Goal: Transaction & Acquisition: Purchase product/service

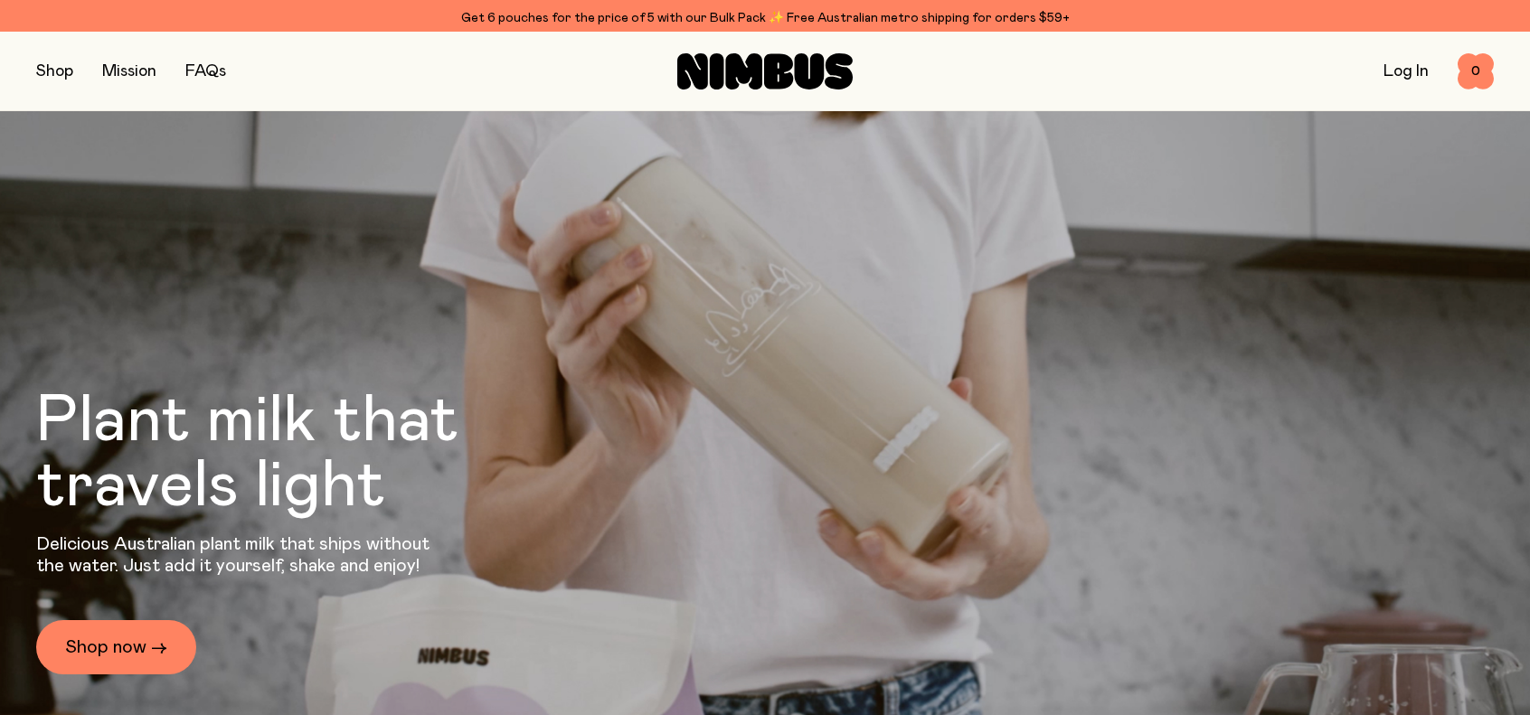
click at [72, 48] on div "Shop Mission FAQs Log In 0 0" at bounding box center [765, 71] width 1458 height 79
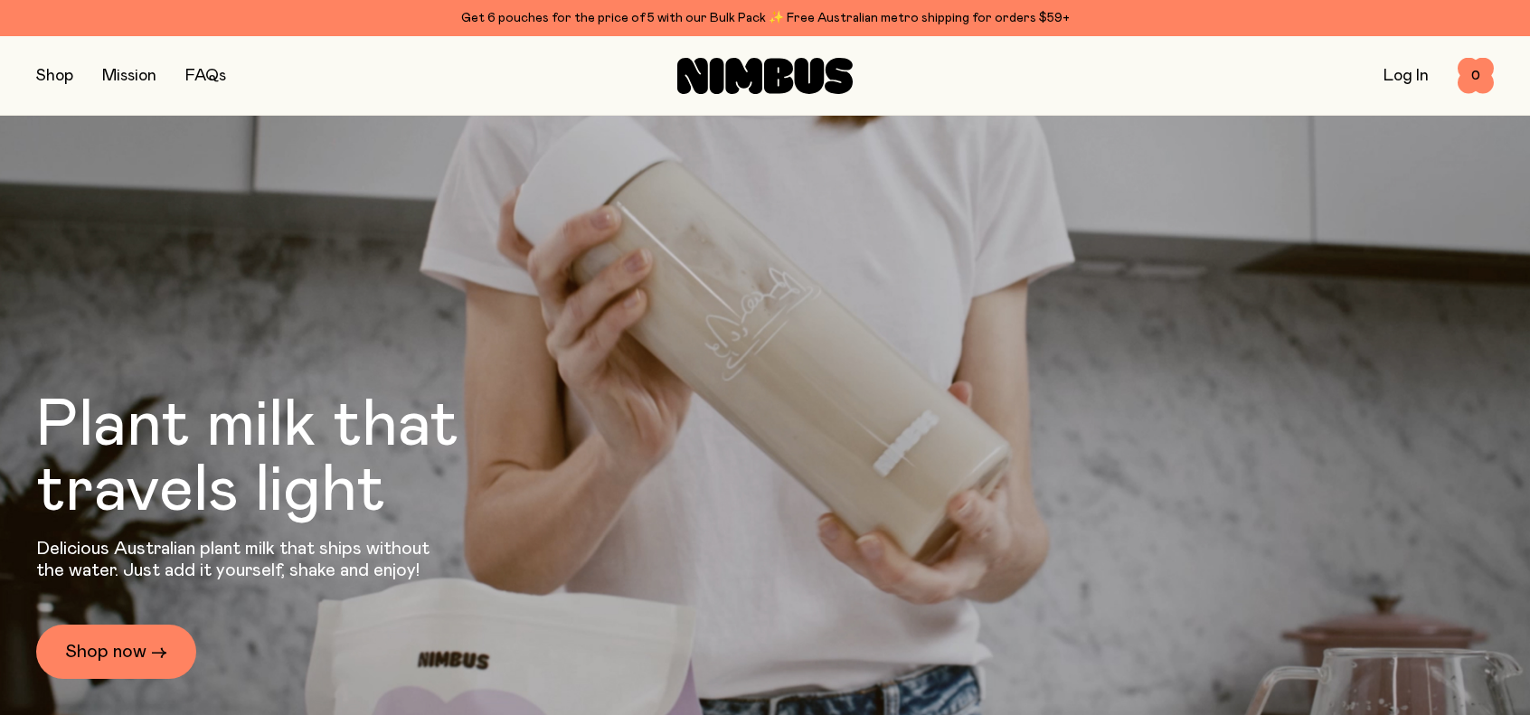
click at [59, 68] on button "button" at bounding box center [54, 75] width 37 height 25
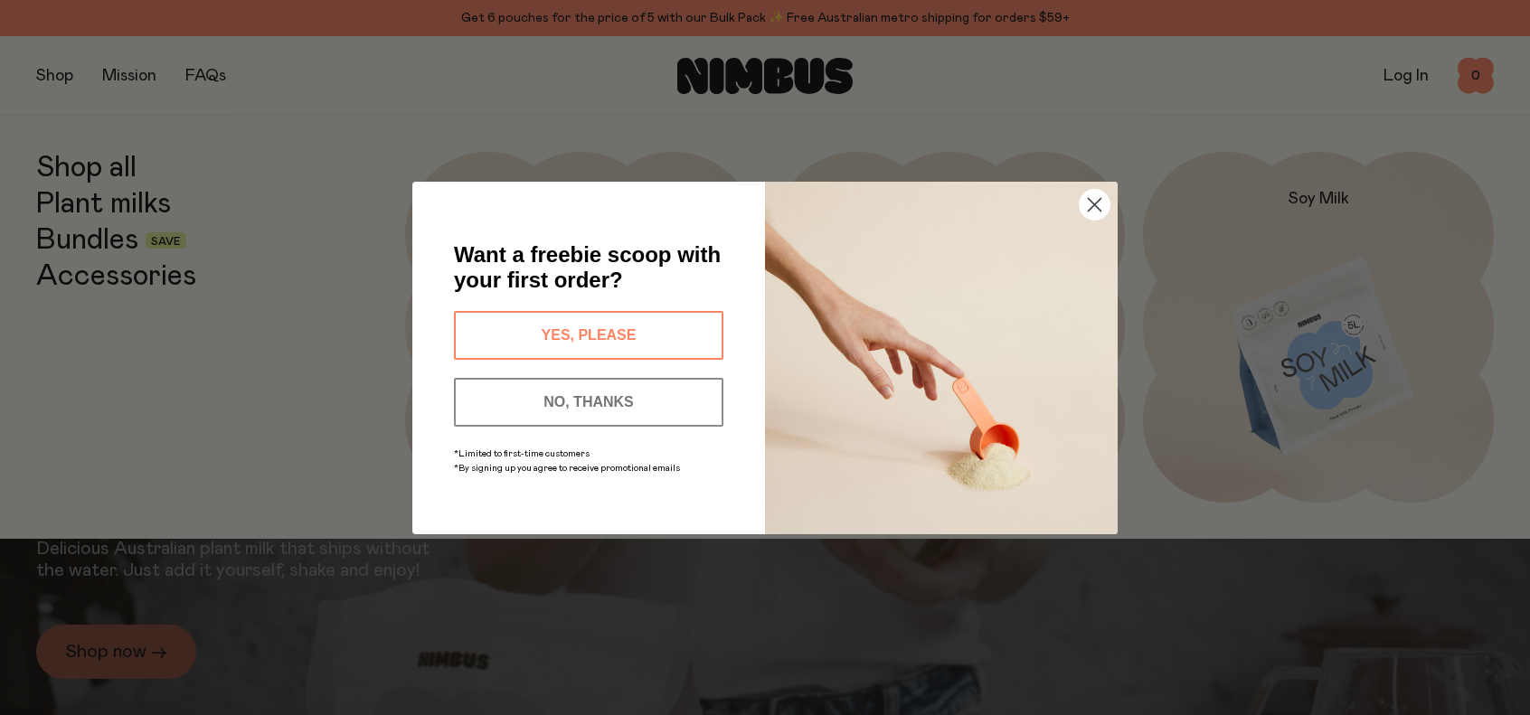
click at [614, 380] on button "NO, THANKS" at bounding box center [589, 402] width 270 height 49
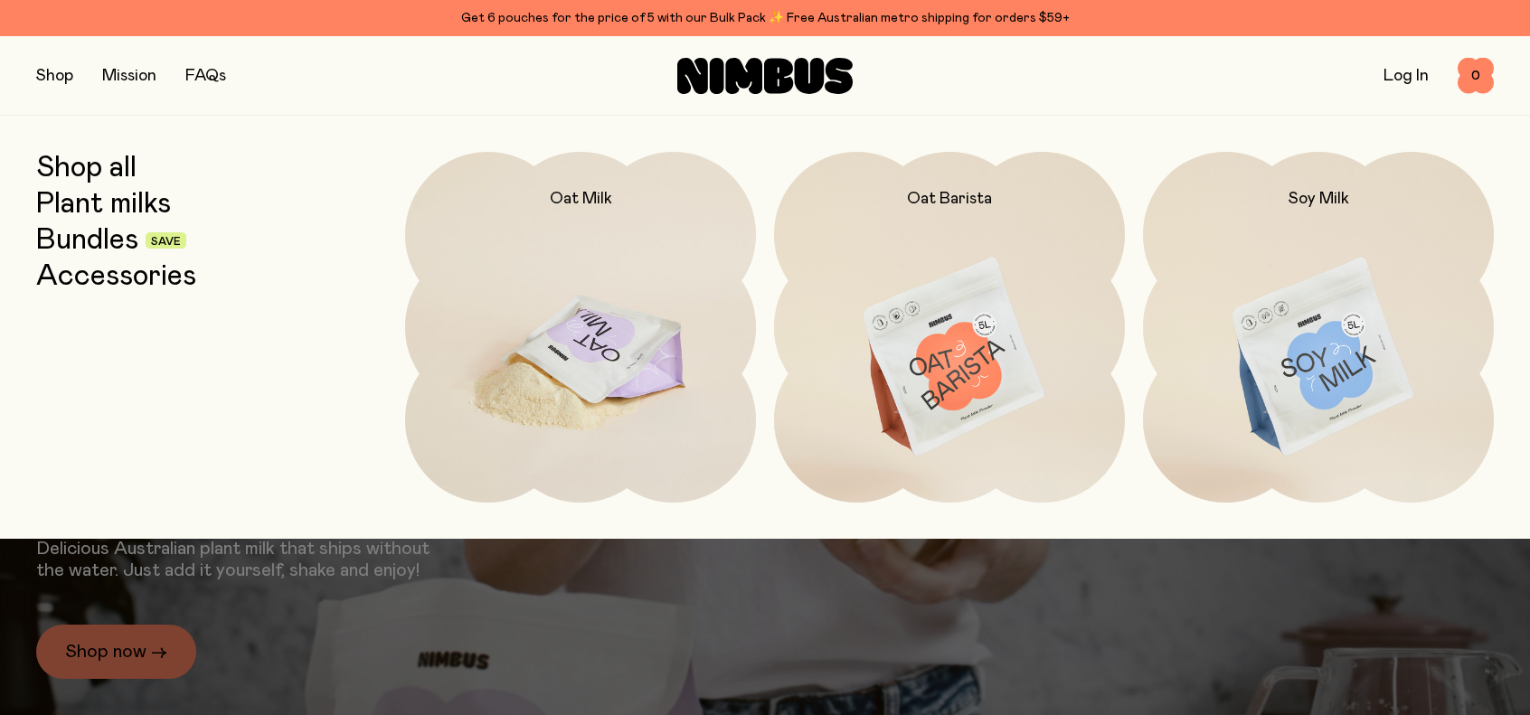
click at [554, 265] on img at bounding box center [580, 358] width 351 height 412
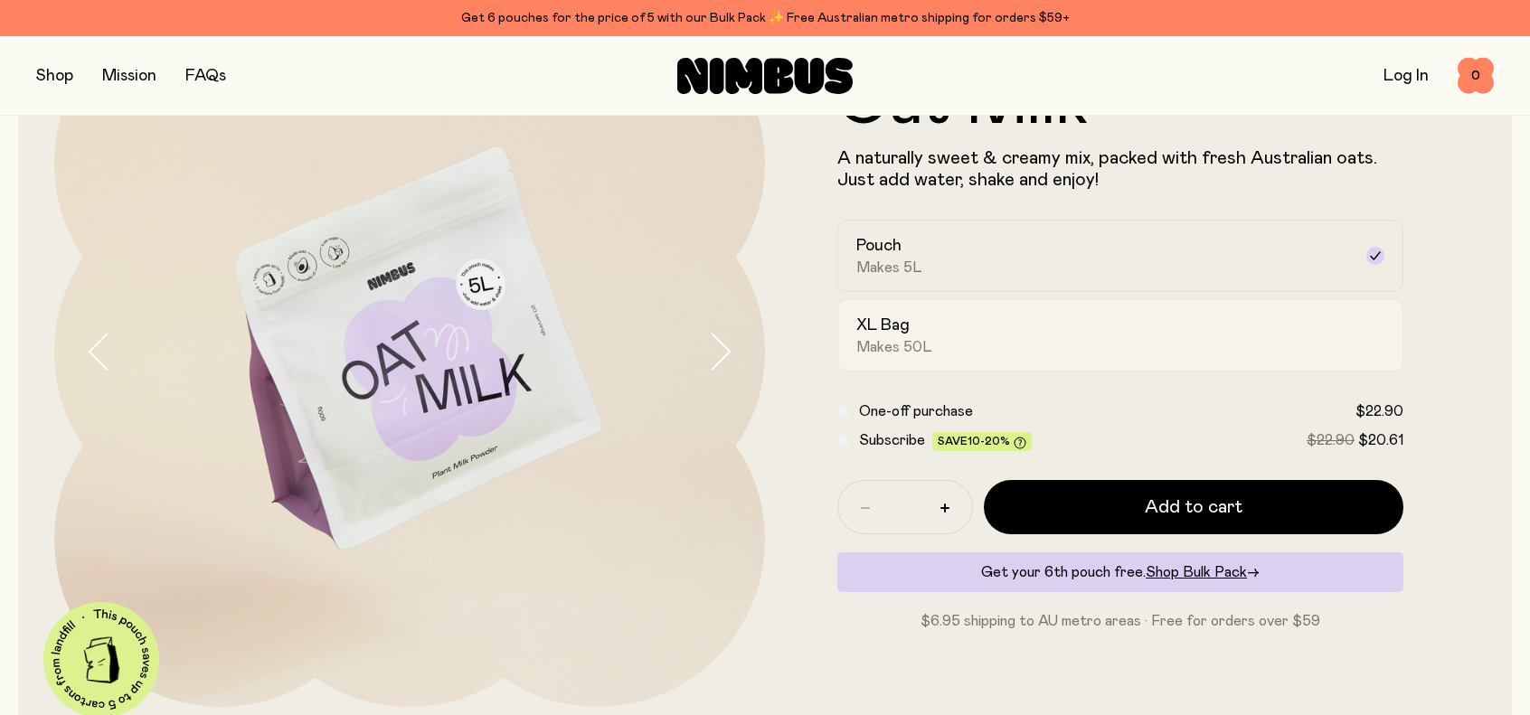
scroll to position [181, 0]
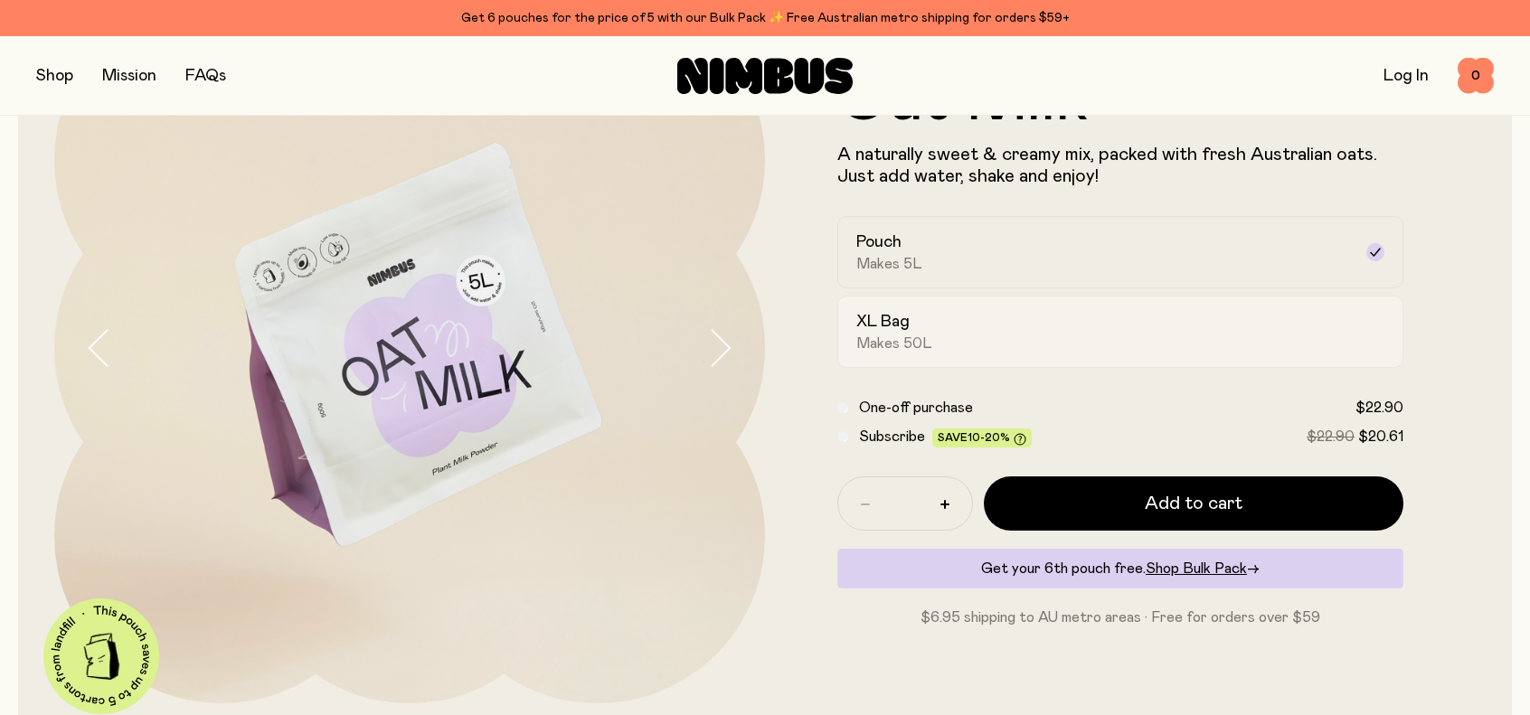
click at [988, 343] on div "XL Bag Makes 50L" at bounding box center [1104, 332] width 496 height 42
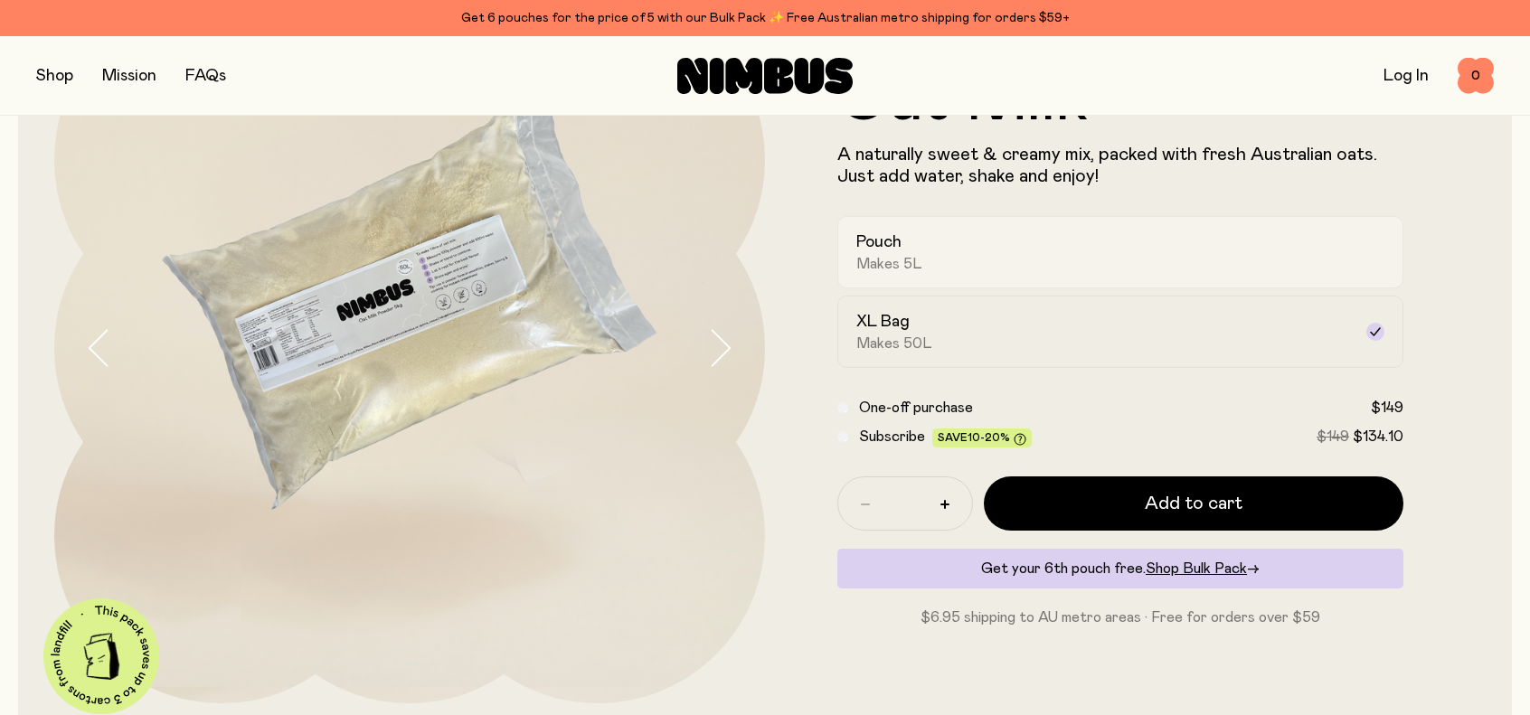
click at [989, 265] on div "Pouch Makes 5L" at bounding box center [1104, 253] width 496 height 42
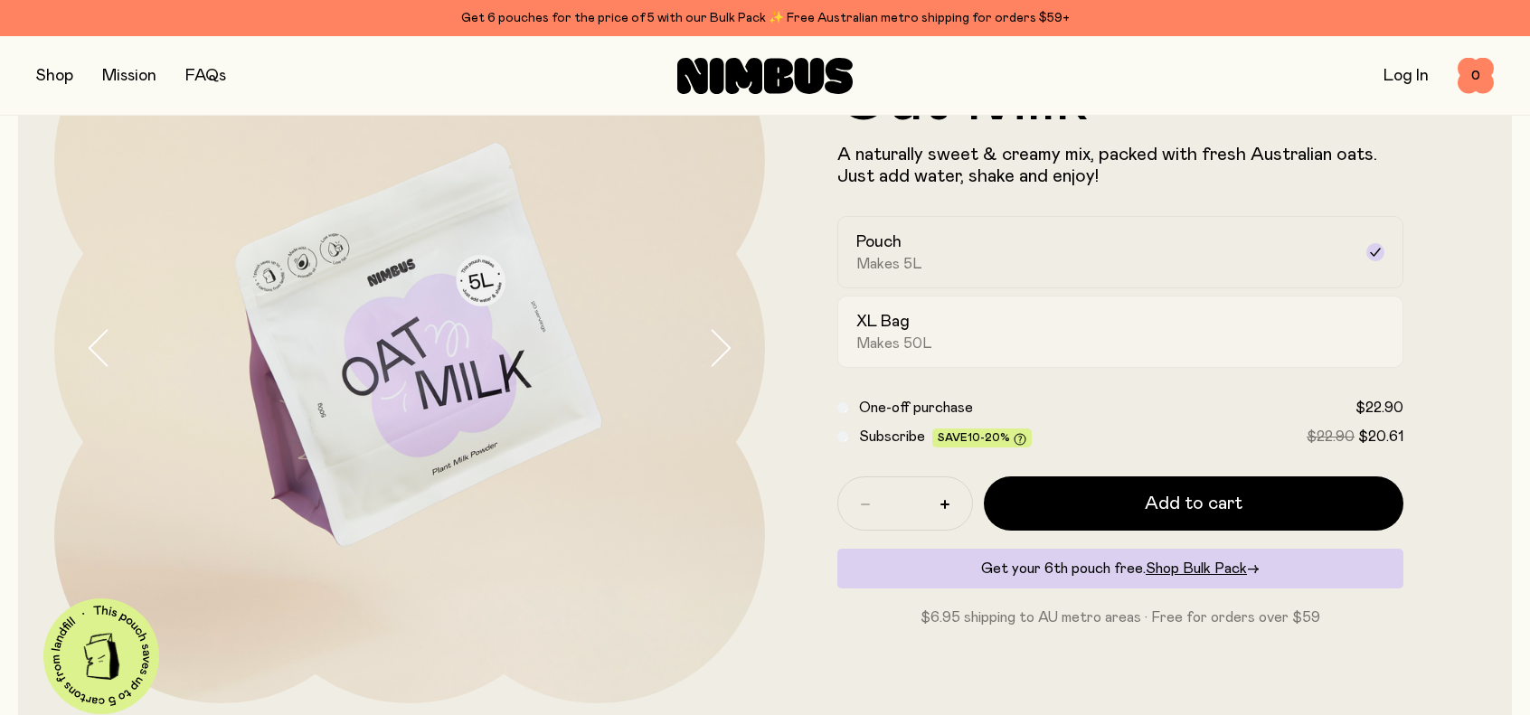
click at [969, 342] on div "XL Bag Makes 50L" at bounding box center [1104, 332] width 496 height 42
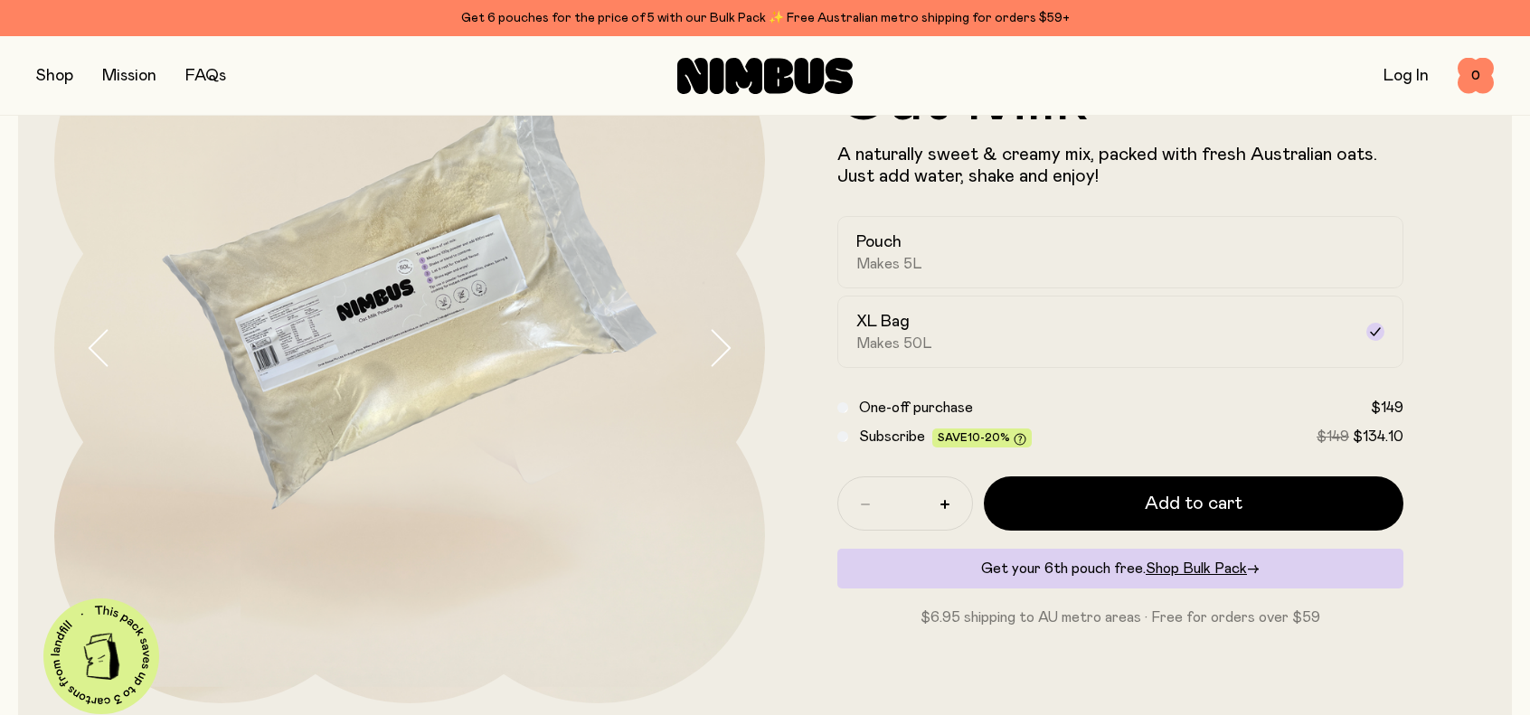
click at [713, 344] on icon "button" at bounding box center [719, 348] width 25 height 38
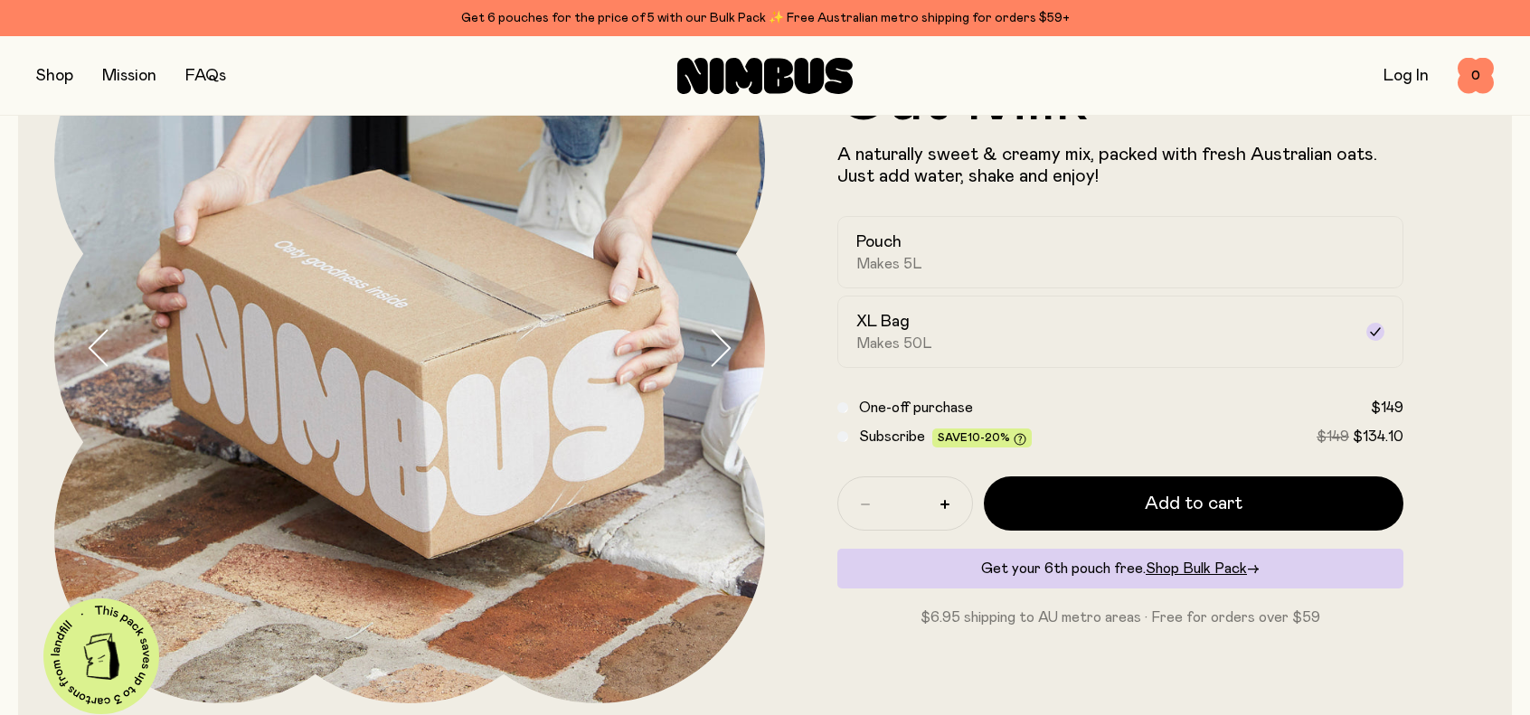
click at [718, 345] on icon "button" at bounding box center [719, 348] width 25 height 38
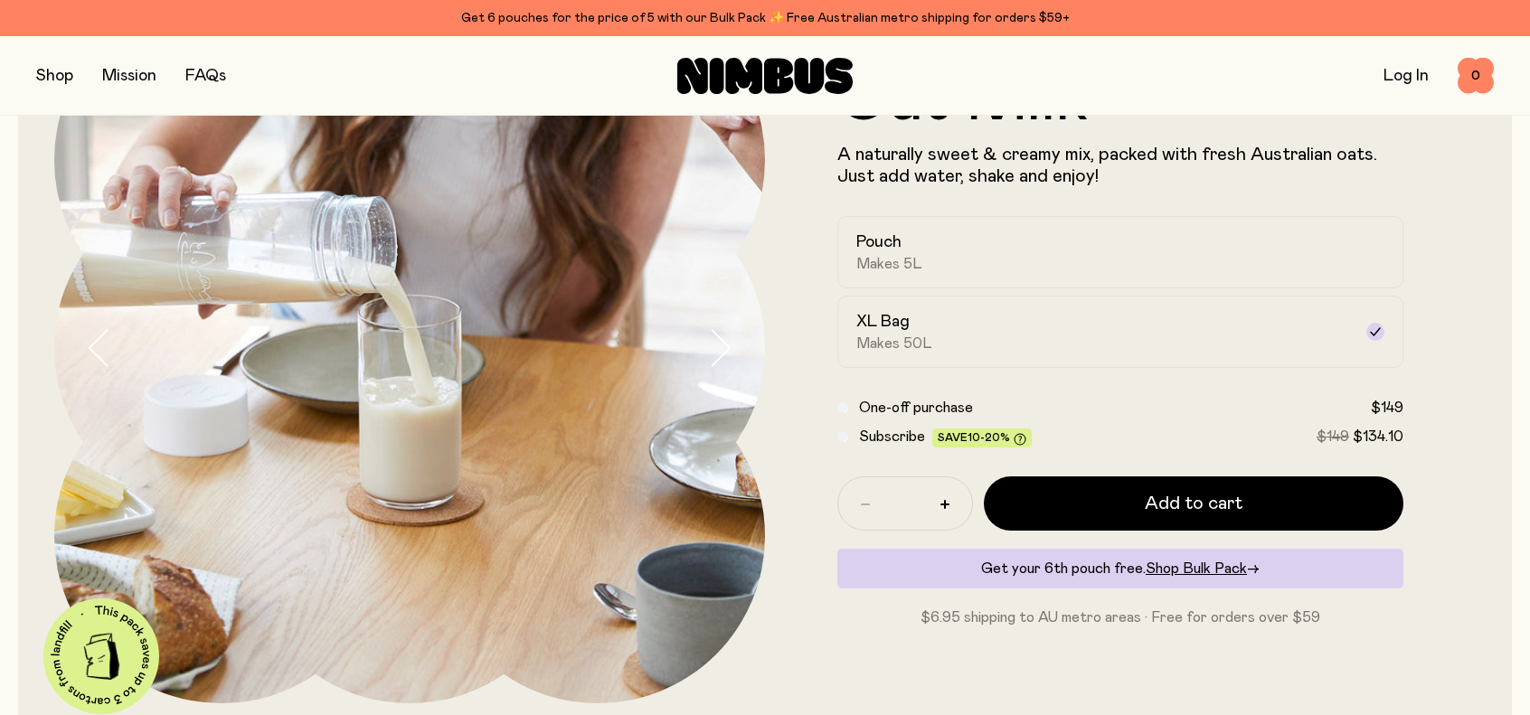
click at [718, 345] on icon "button" at bounding box center [719, 348] width 25 height 38
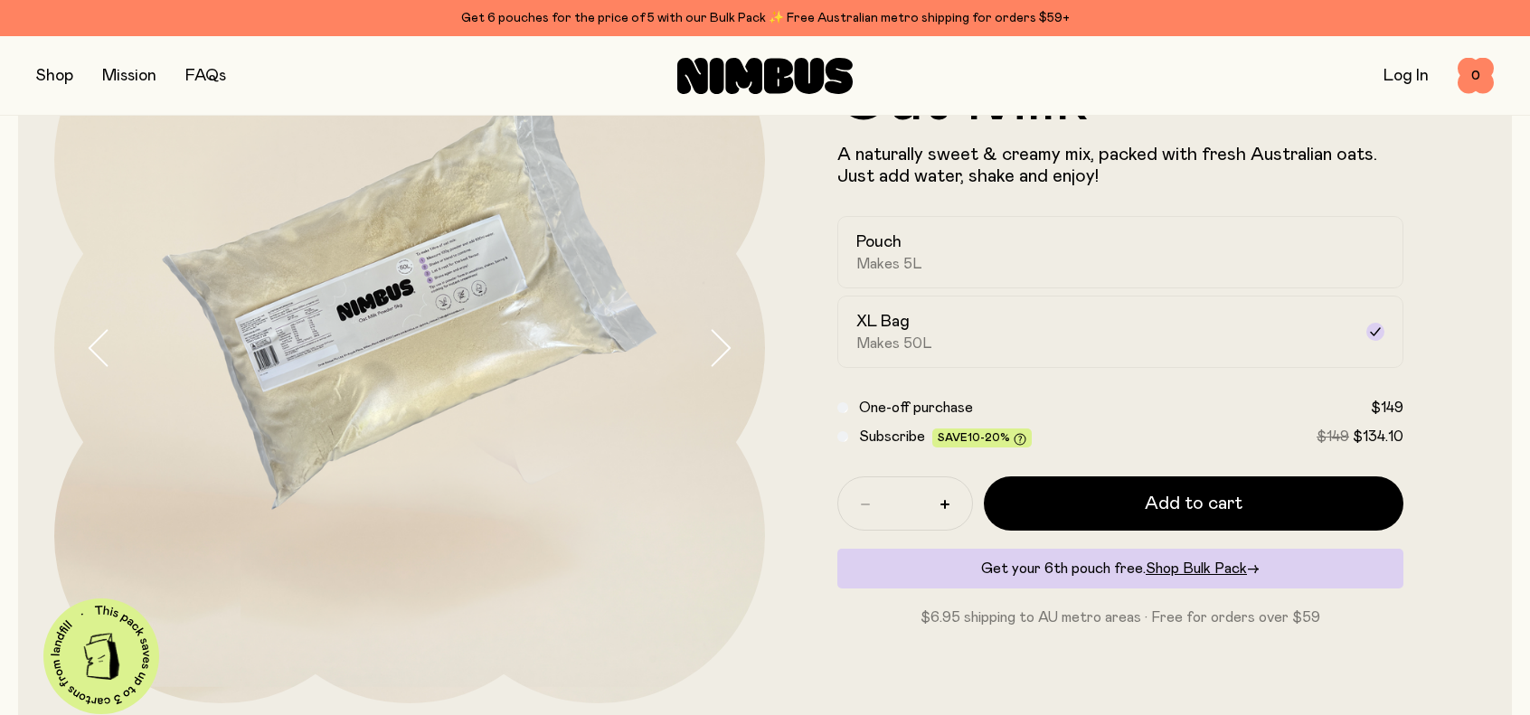
click at [215, 328] on img at bounding box center [409, 348] width 711 height 711
click at [258, 328] on img at bounding box center [409, 348] width 711 height 711
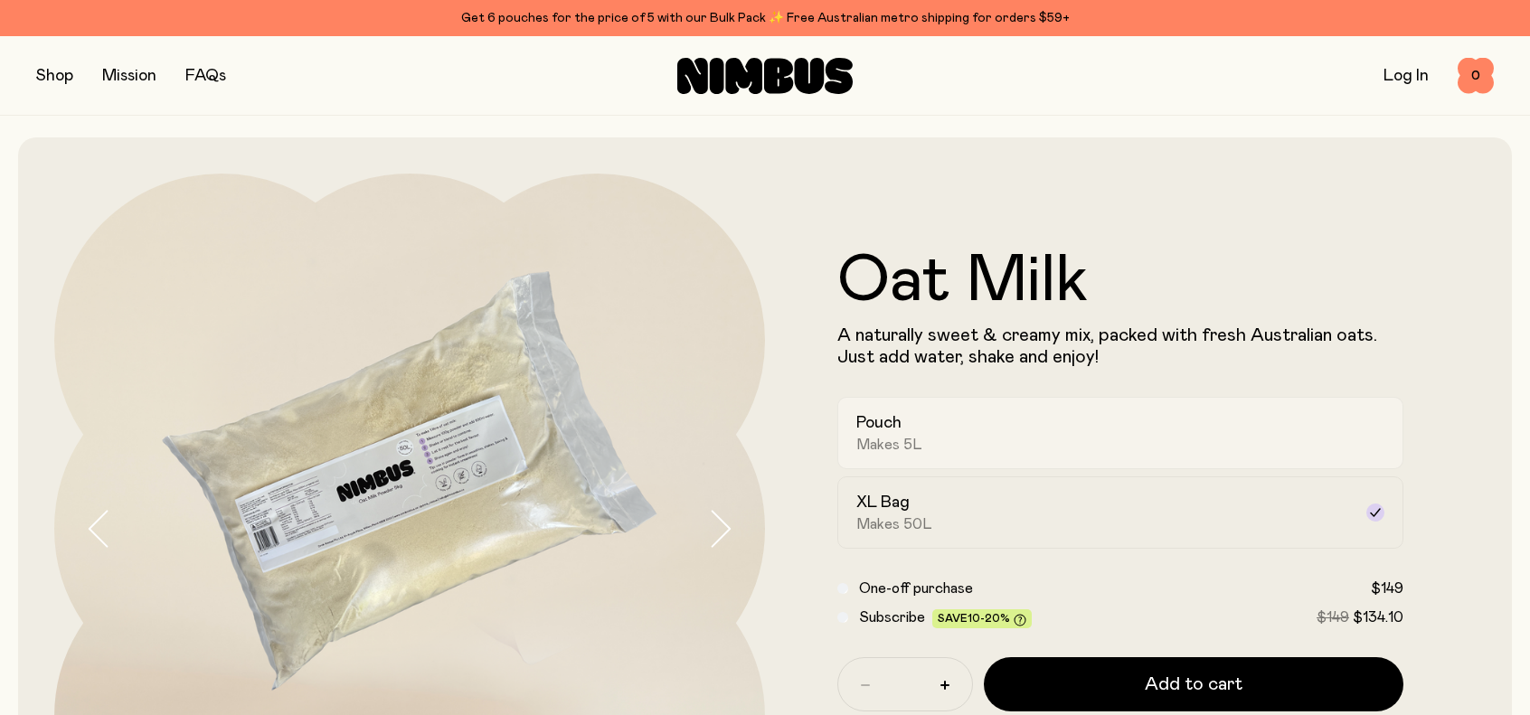
click at [961, 421] on div "Pouch Makes 5L" at bounding box center [1104, 433] width 496 height 42
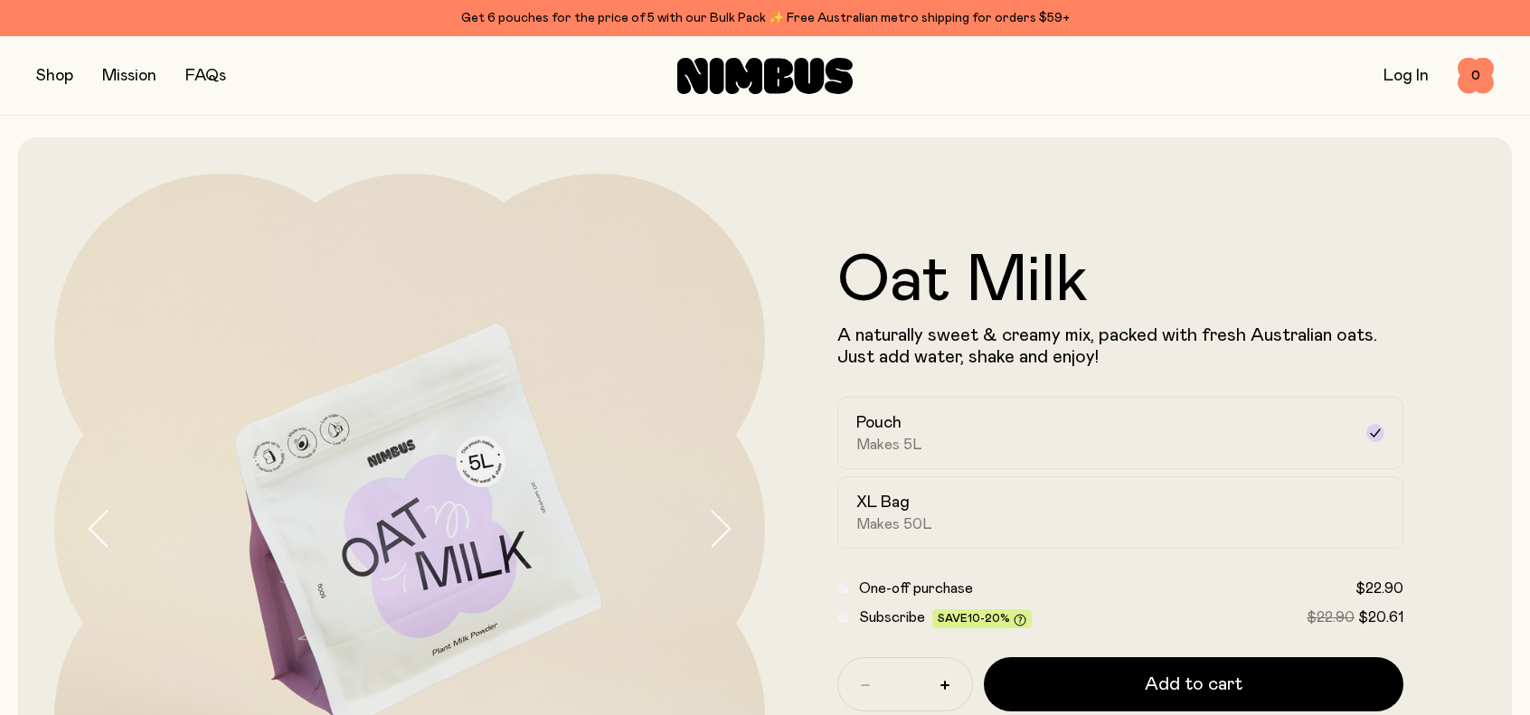
click at [716, 537] on icon "button" at bounding box center [719, 529] width 25 height 38
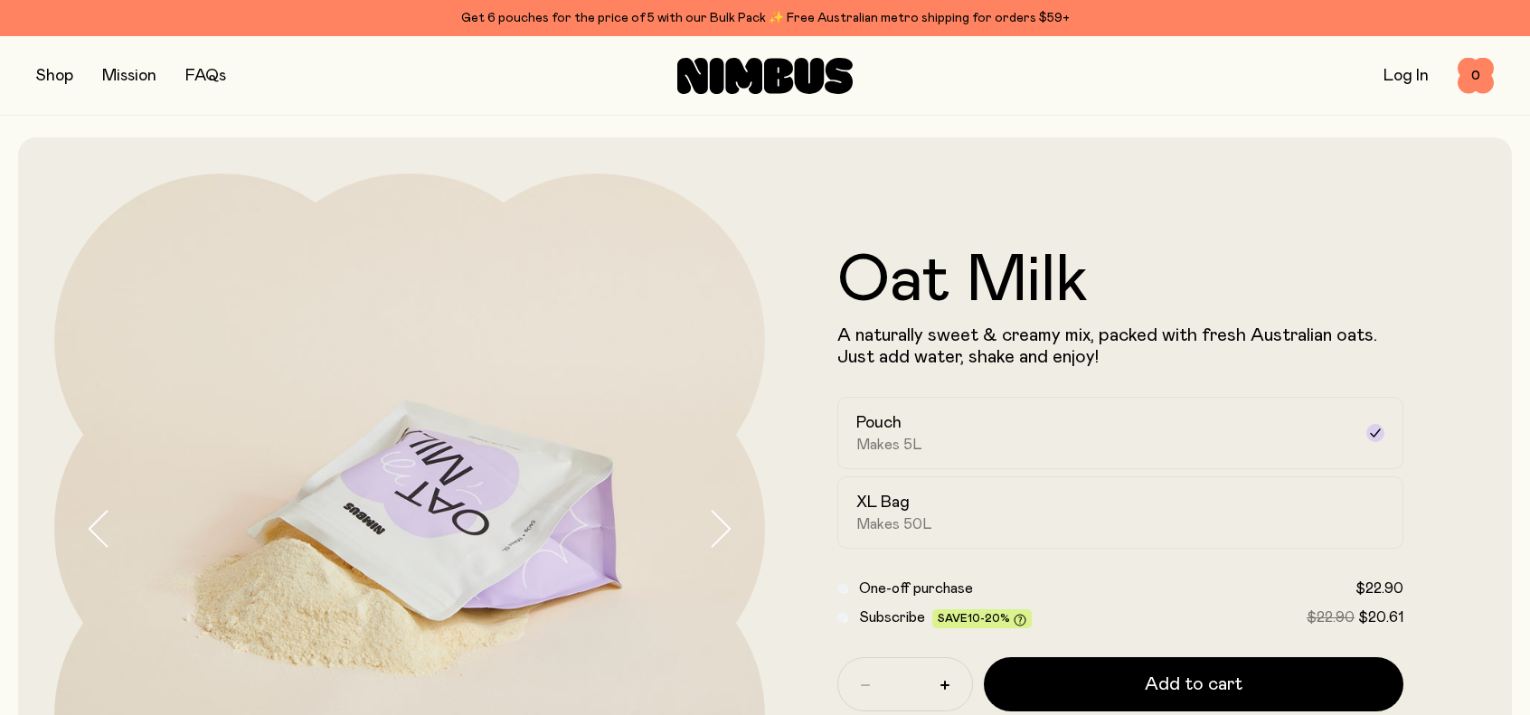
click at [716, 537] on icon "button" at bounding box center [719, 529] width 25 height 38
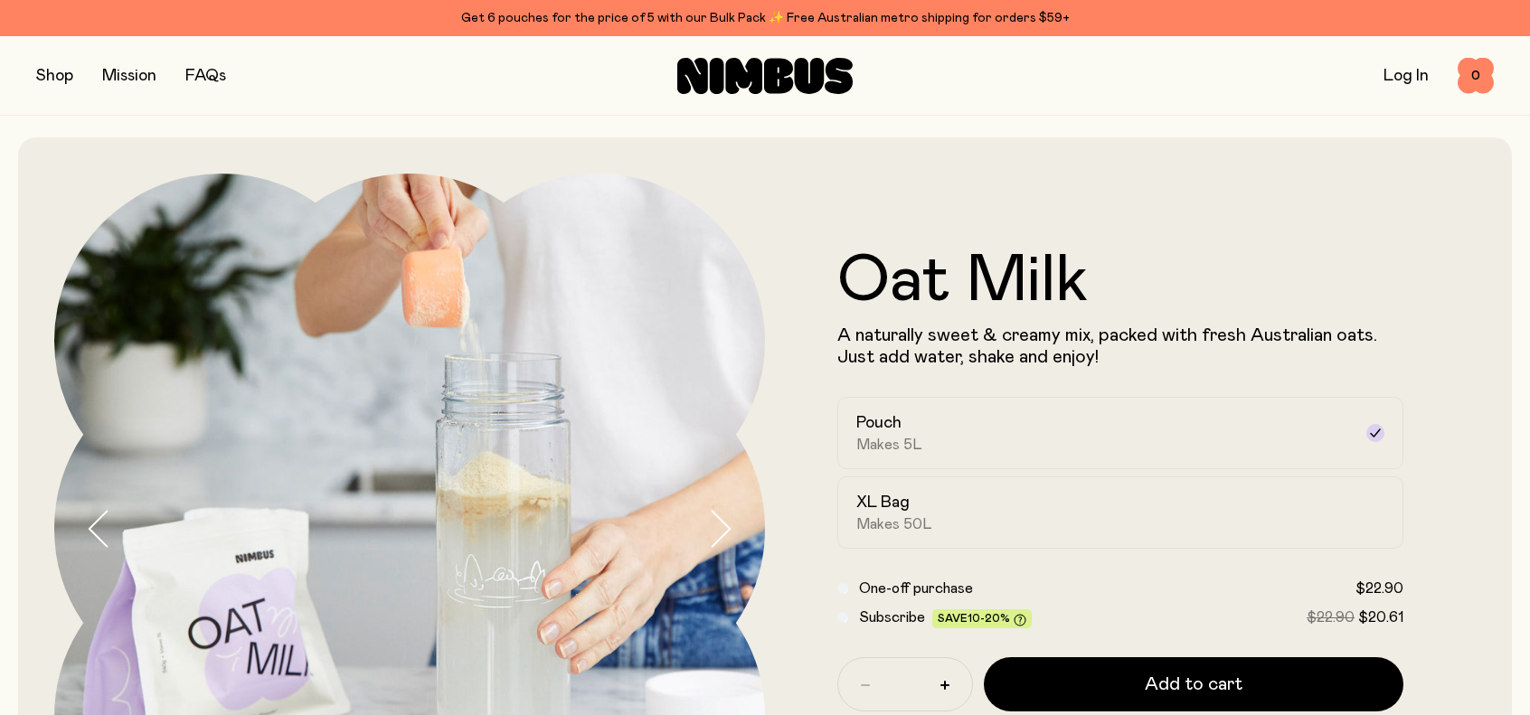
click at [716, 537] on icon "button" at bounding box center [719, 529] width 25 height 38
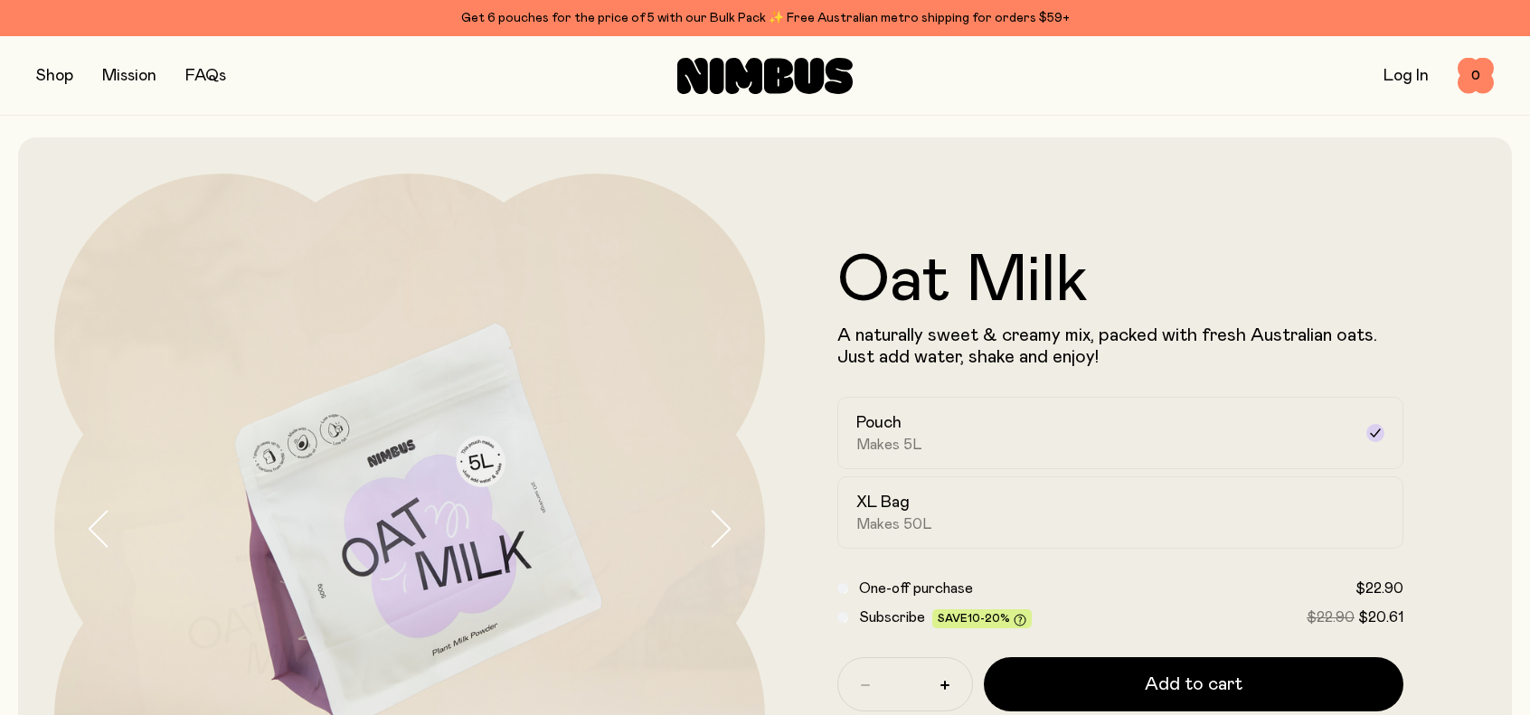
click at [716, 537] on icon "button" at bounding box center [719, 529] width 25 height 38
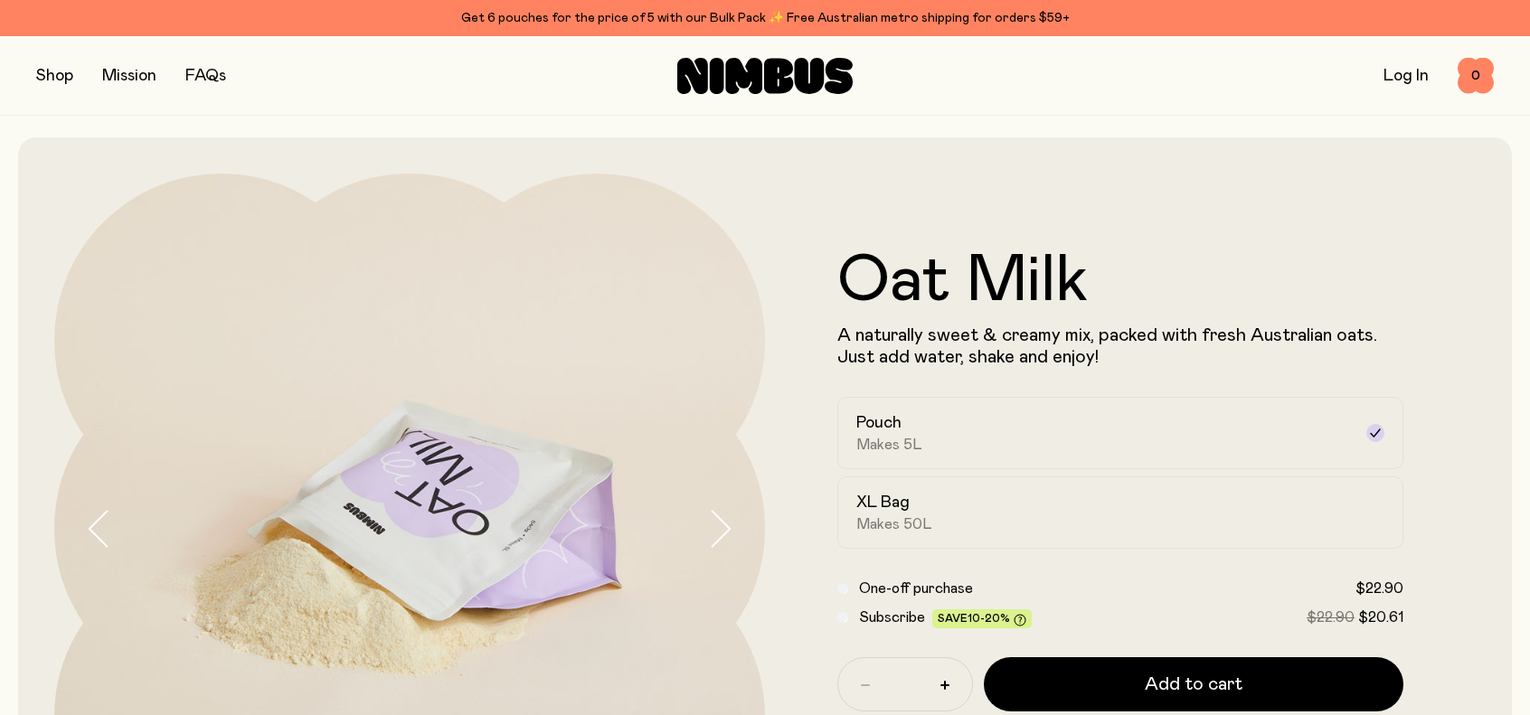
click at [716, 537] on icon "button" at bounding box center [719, 529] width 25 height 38
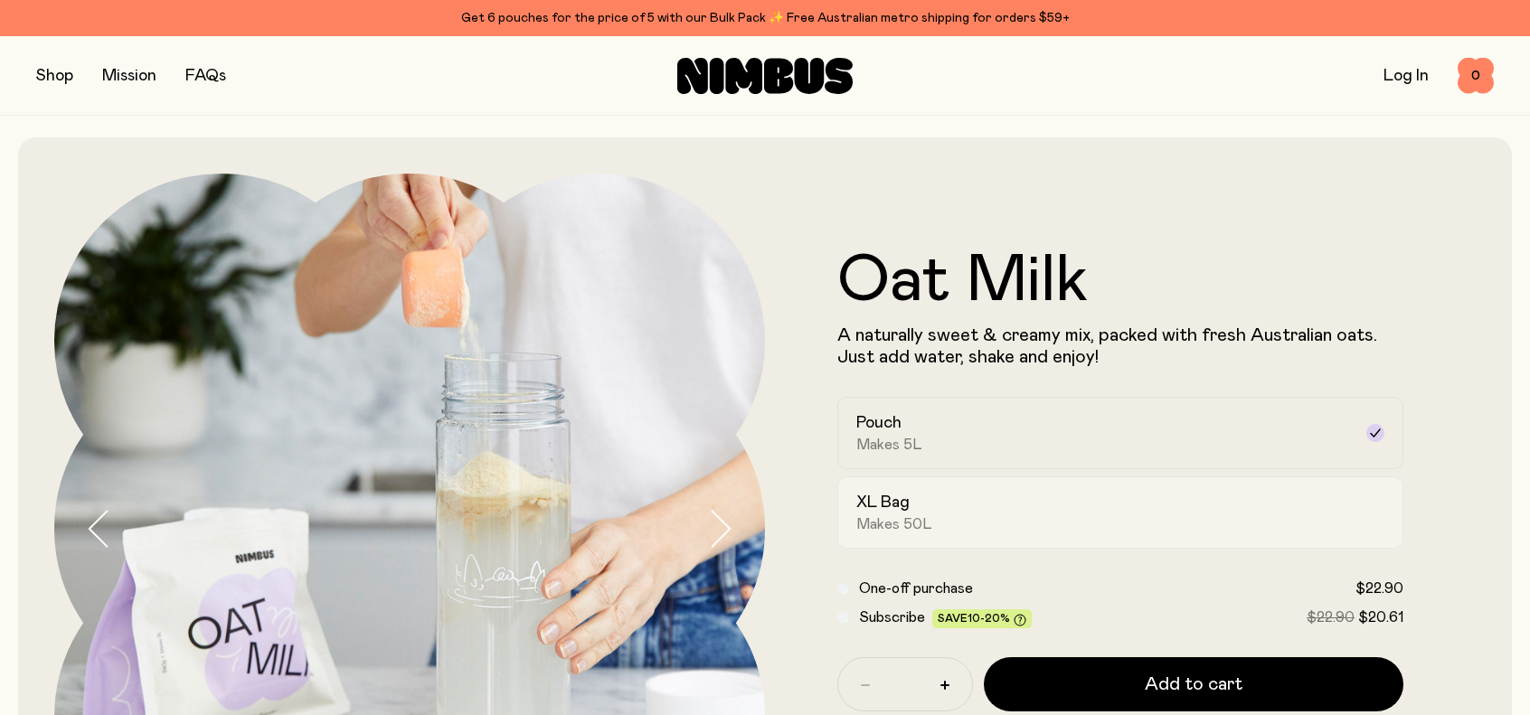
click at [979, 502] on div "XL Bag Makes 50L" at bounding box center [1104, 513] width 496 height 42
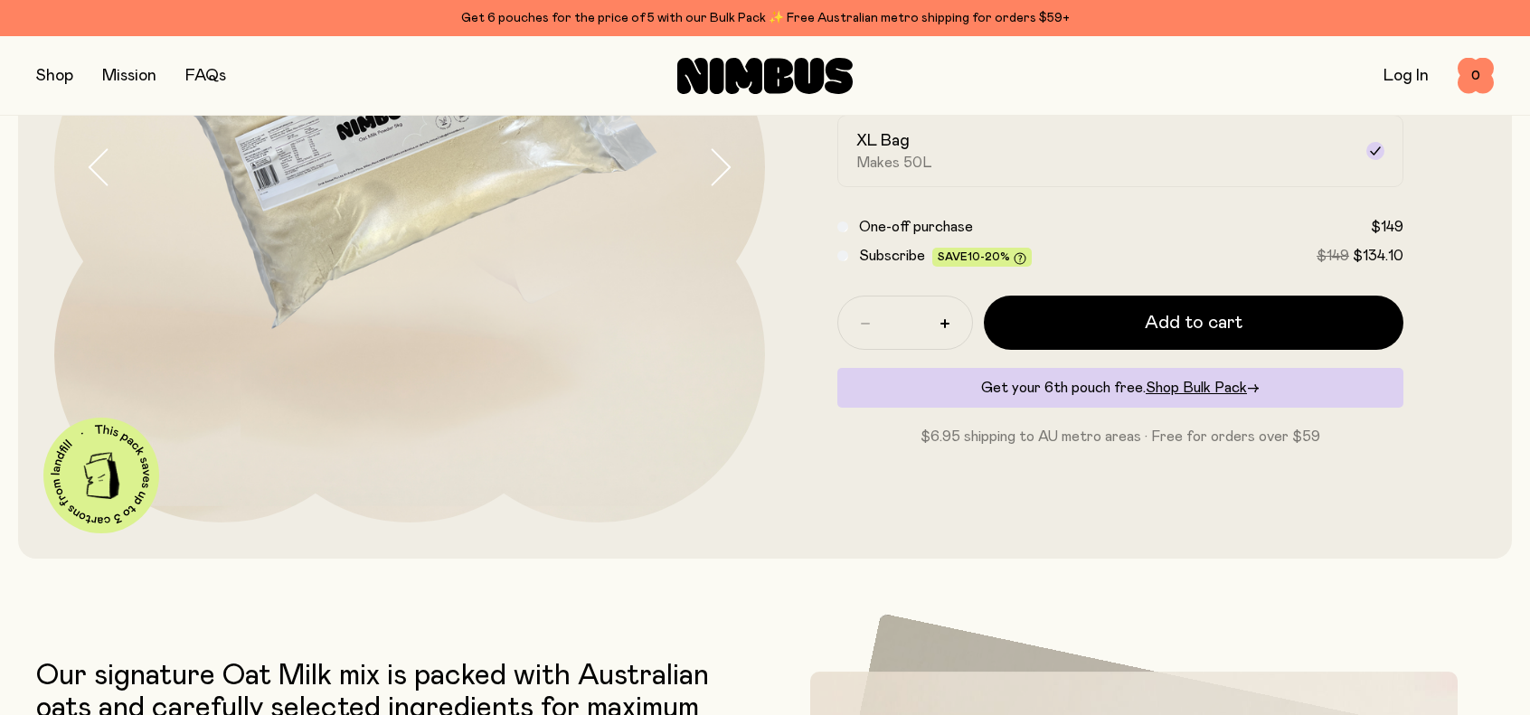
scroll to position [724, 0]
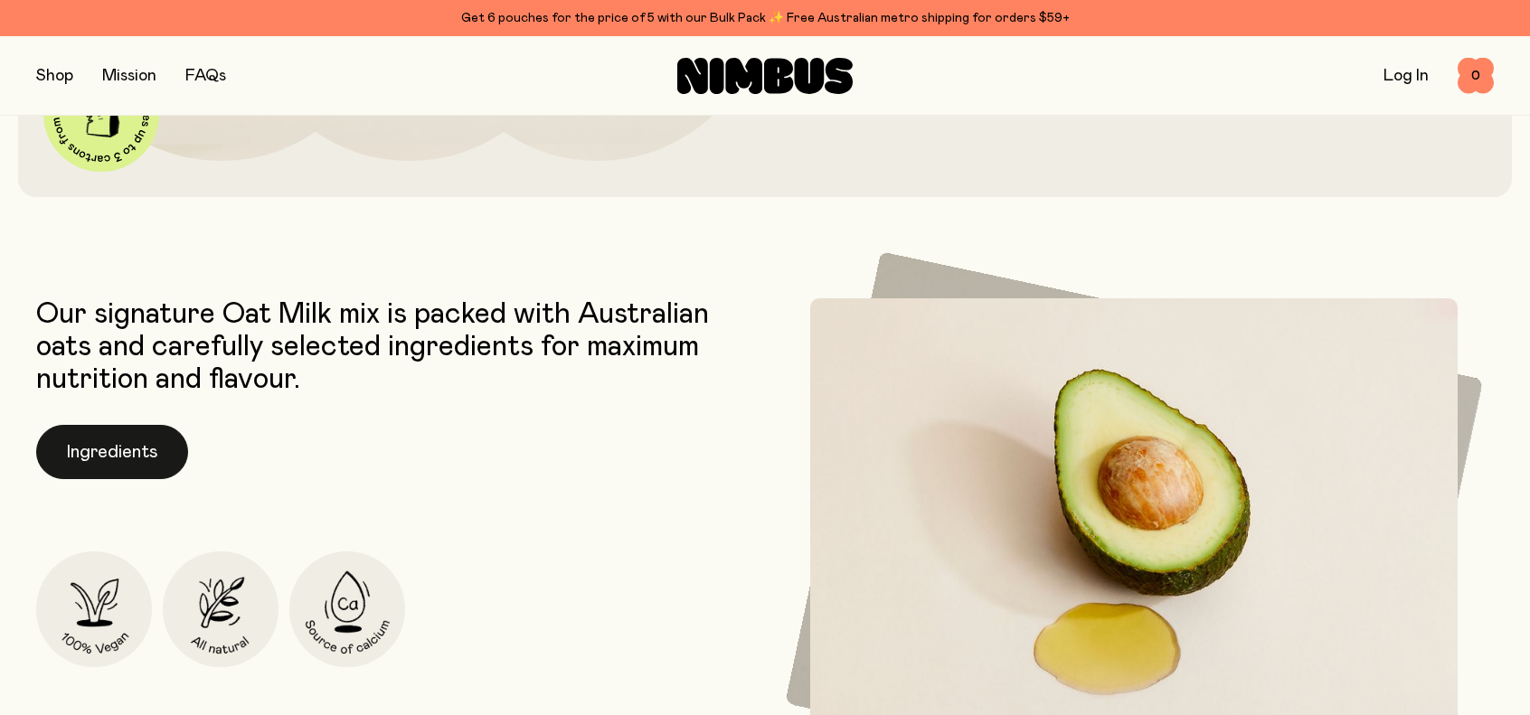
click at [90, 464] on button "Ingredients" at bounding box center [112, 452] width 152 height 54
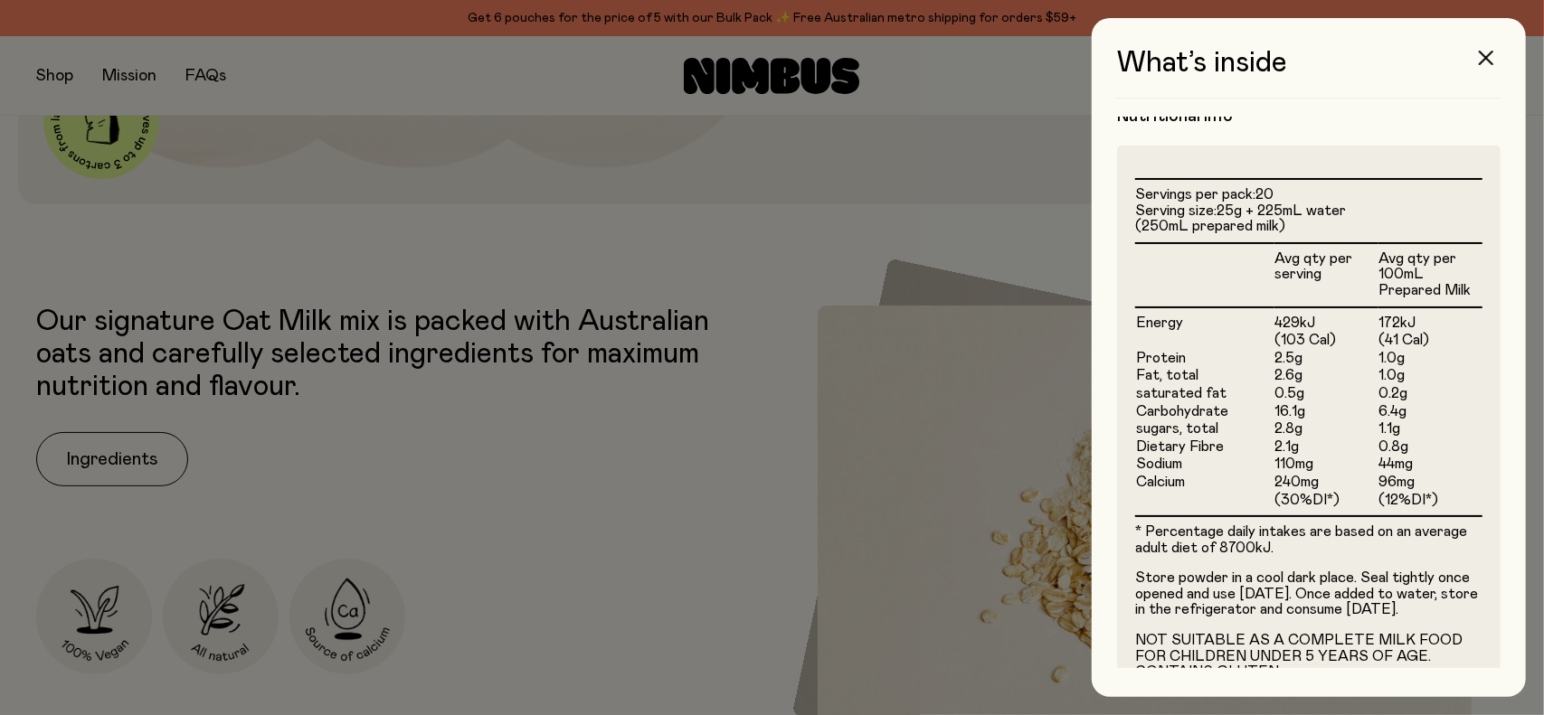
scroll to position [469, 0]
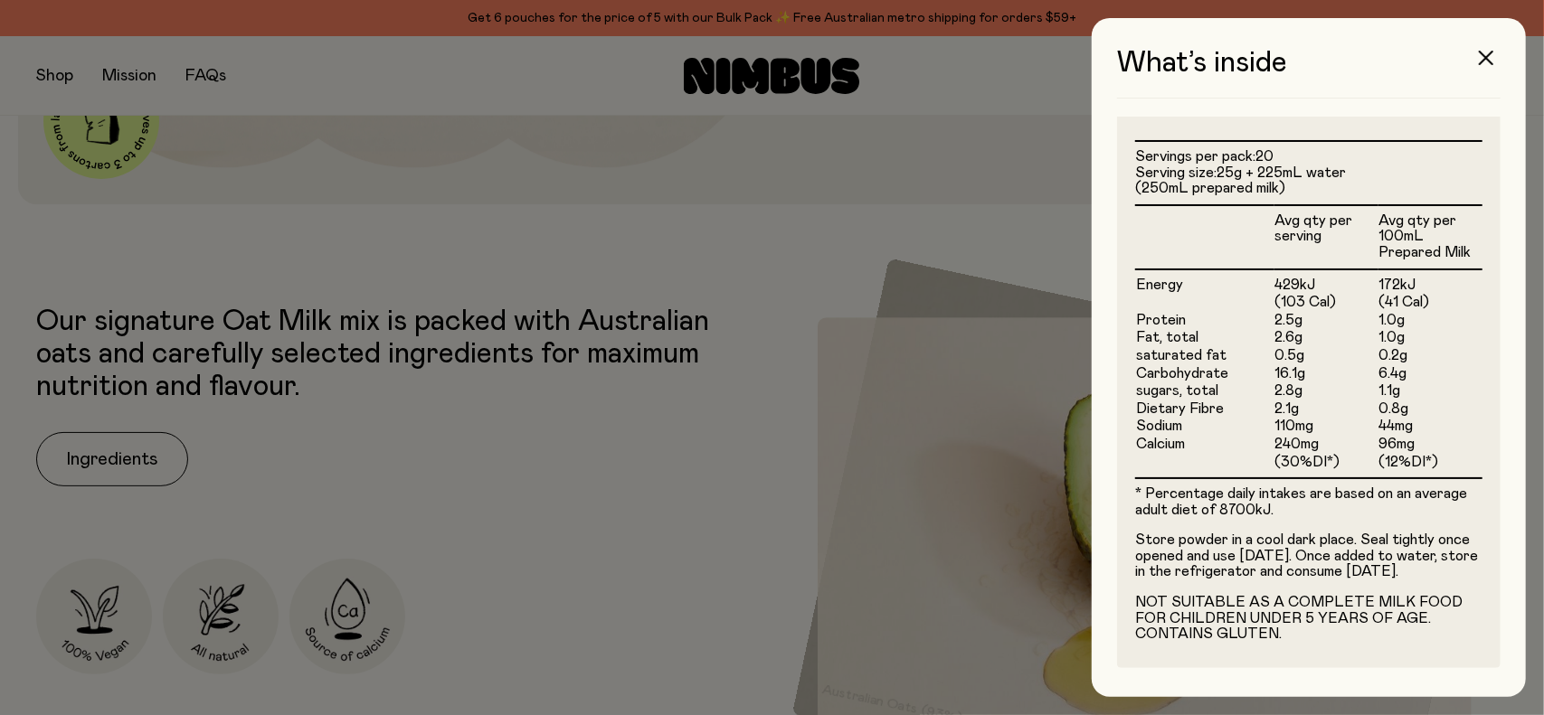
click at [722, 531] on div at bounding box center [772, 357] width 1544 height 715
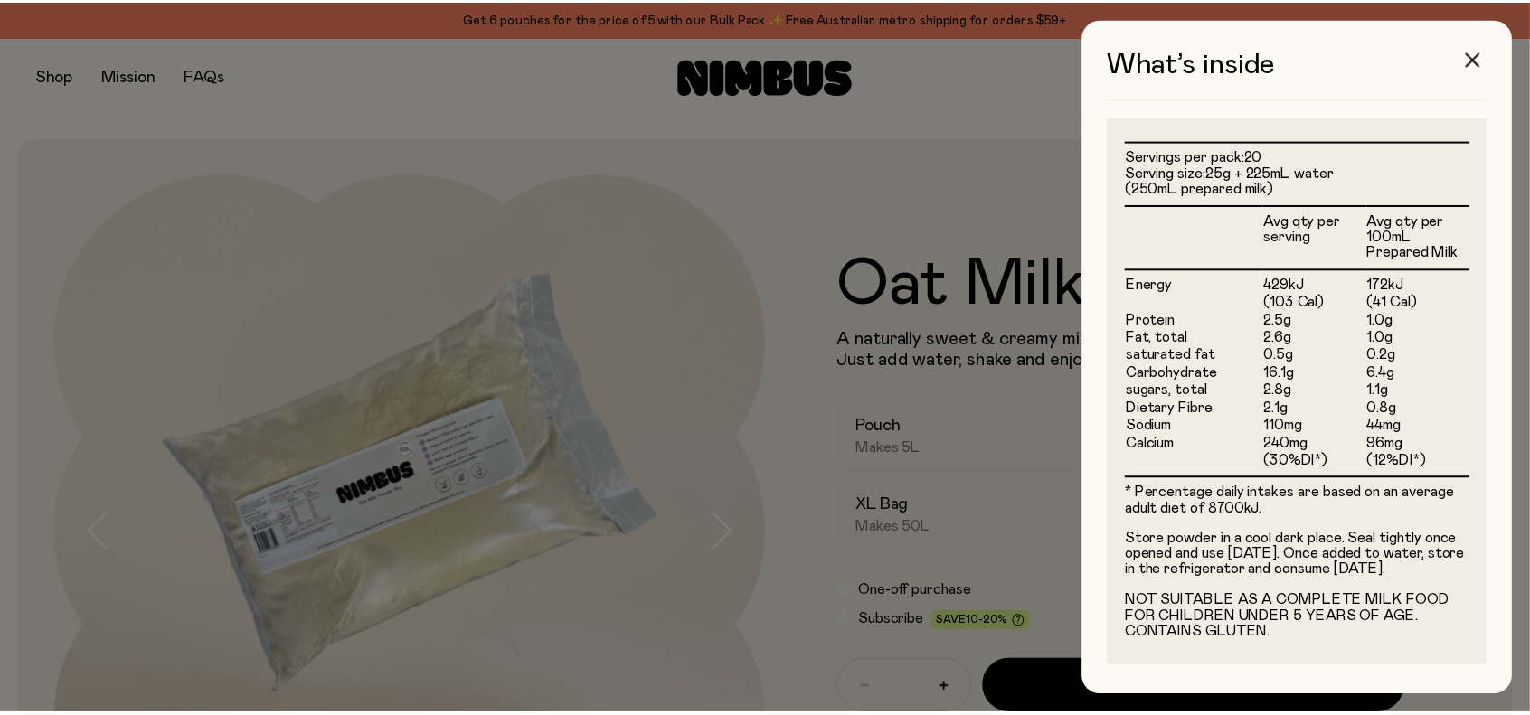
scroll to position [724, 0]
